Goal: Task Accomplishment & Management: Manage account settings

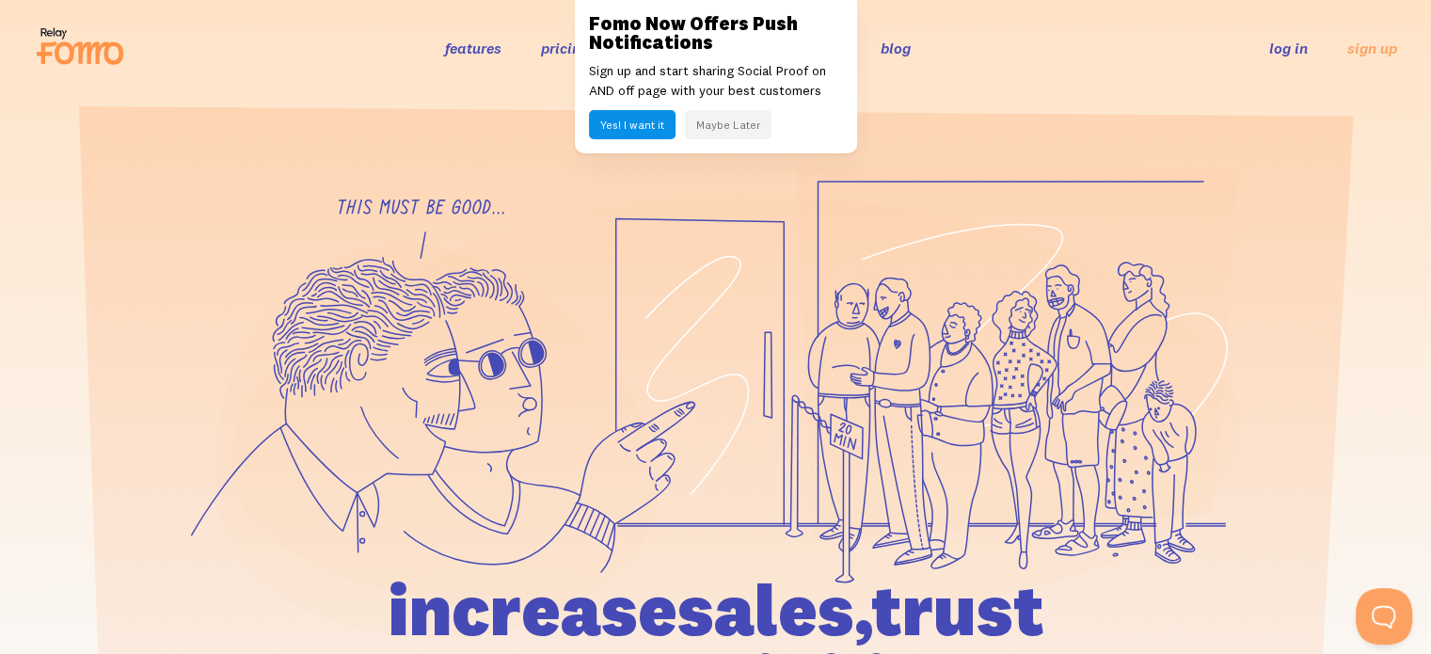
click at [1278, 40] on link "log in" at bounding box center [1288, 48] width 39 height 19
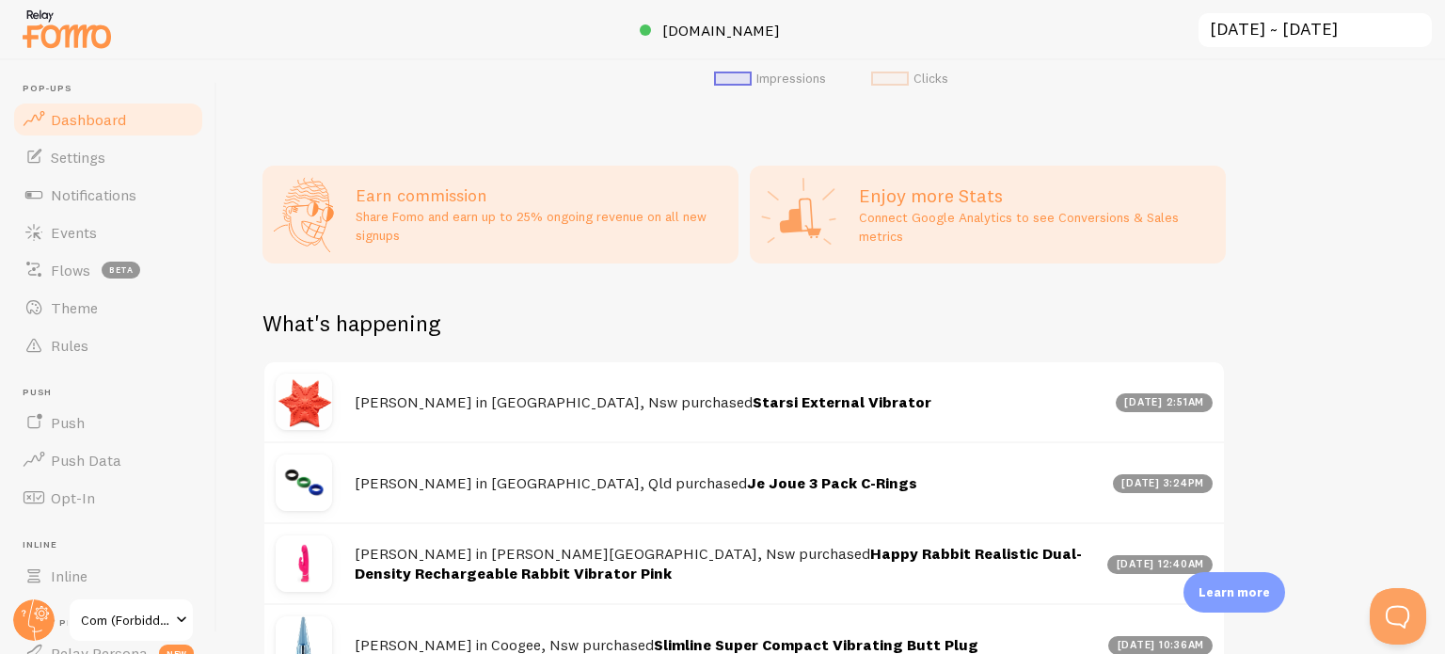
scroll to position [1035, 0]
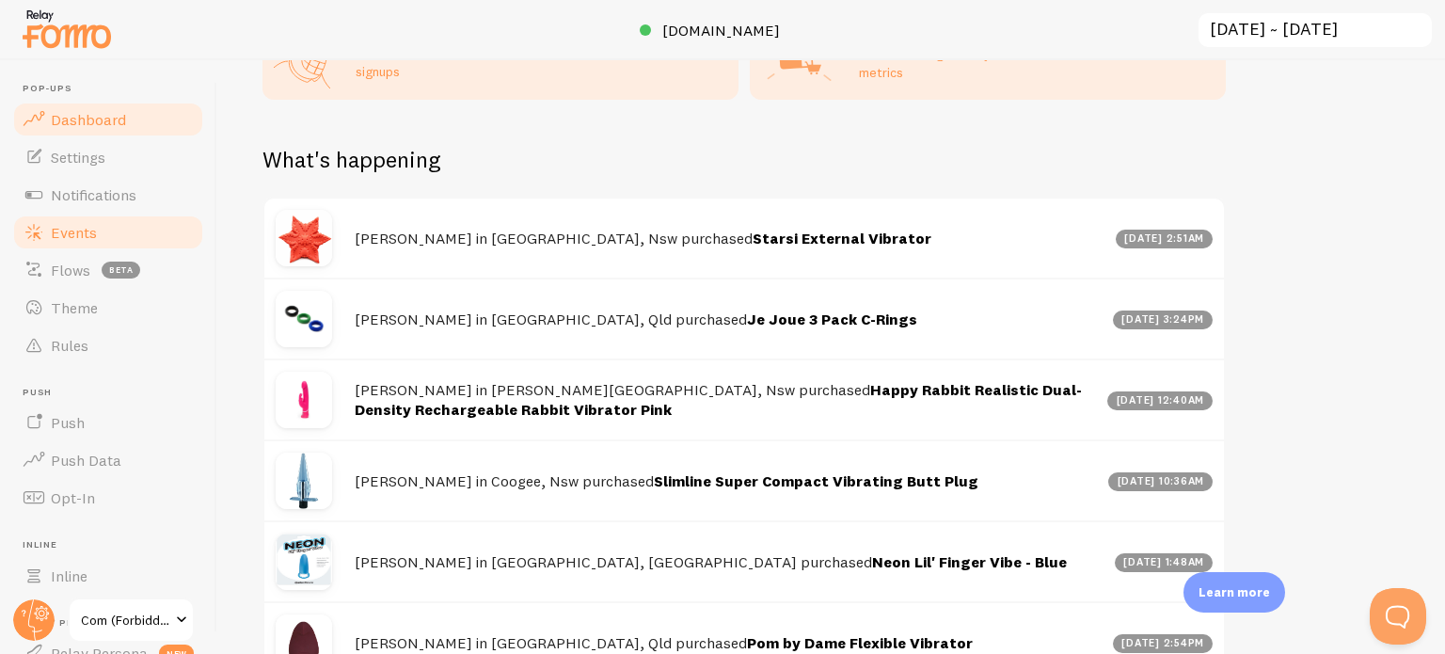
click at [79, 230] on span "Events" at bounding box center [74, 232] width 46 height 19
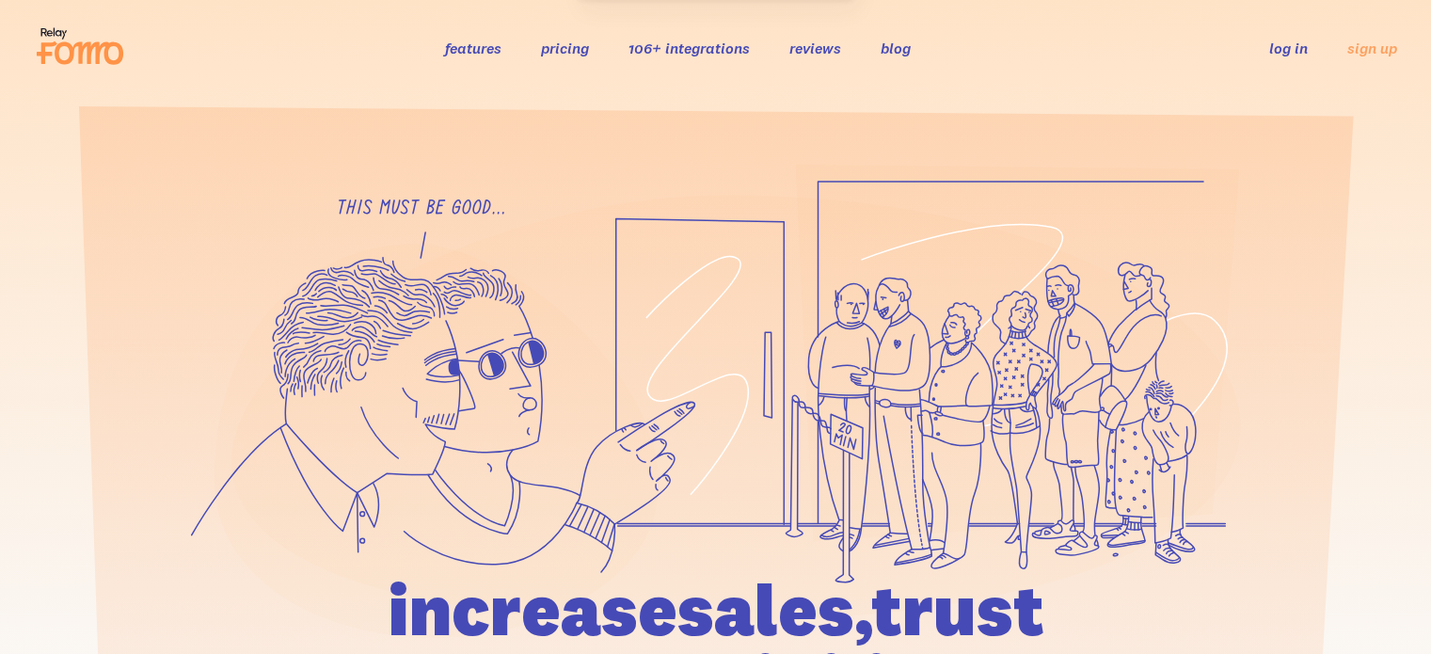
click at [1278, 46] on link "log in" at bounding box center [1288, 48] width 39 height 19
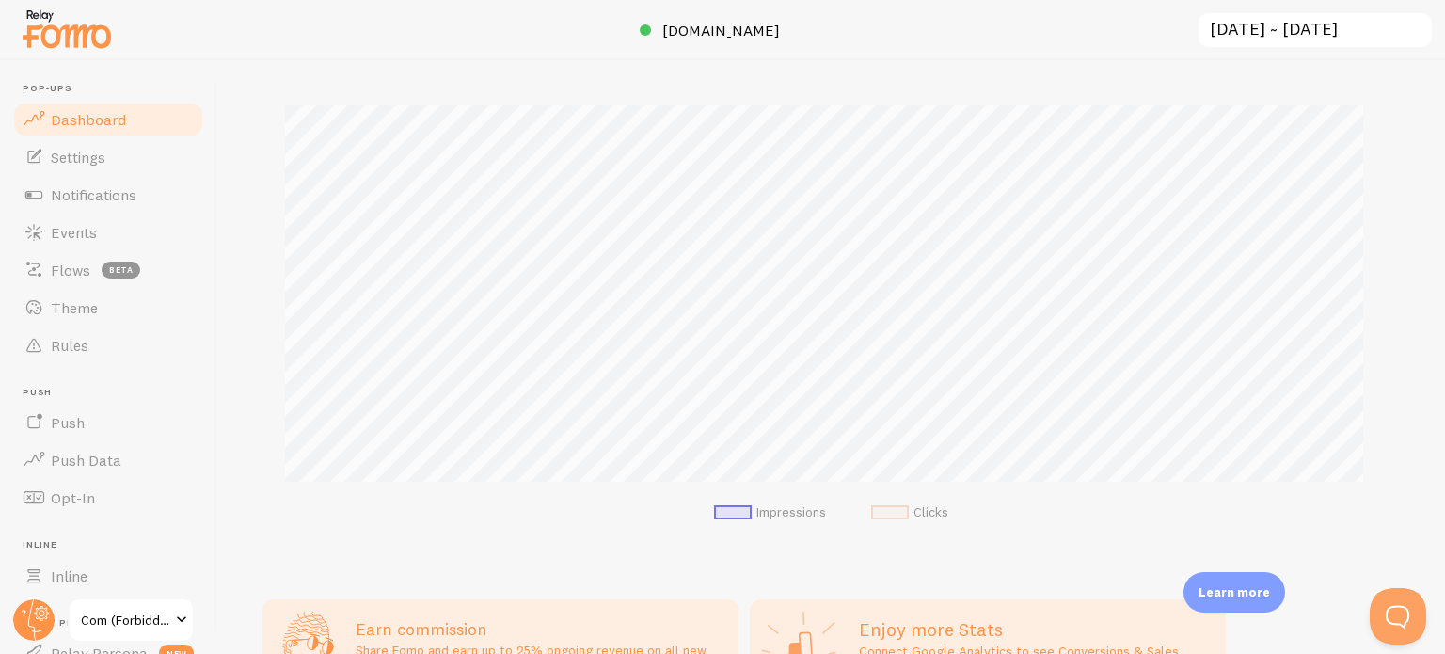
scroll to position [470, 0]
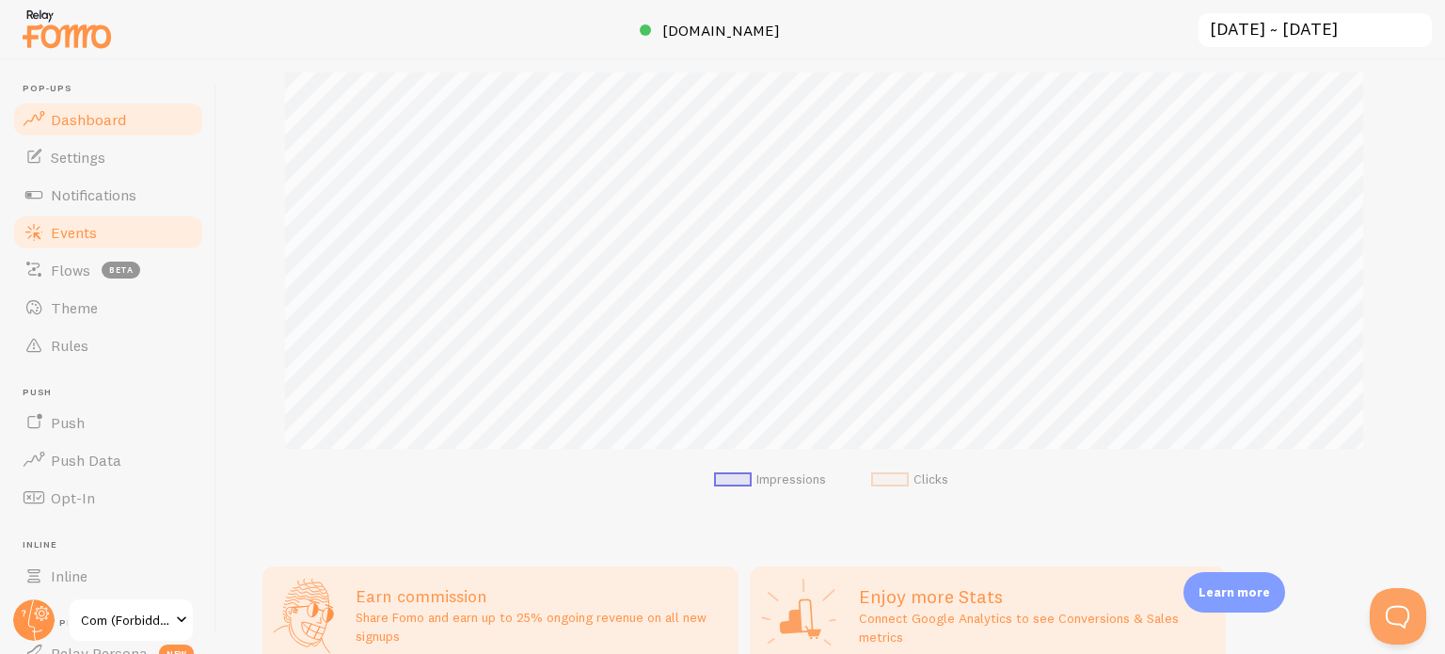
click at [125, 243] on link "Events" at bounding box center [108, 233] width 194 height 38
